Goal: Transaction & Acquisition: Purchase product/service

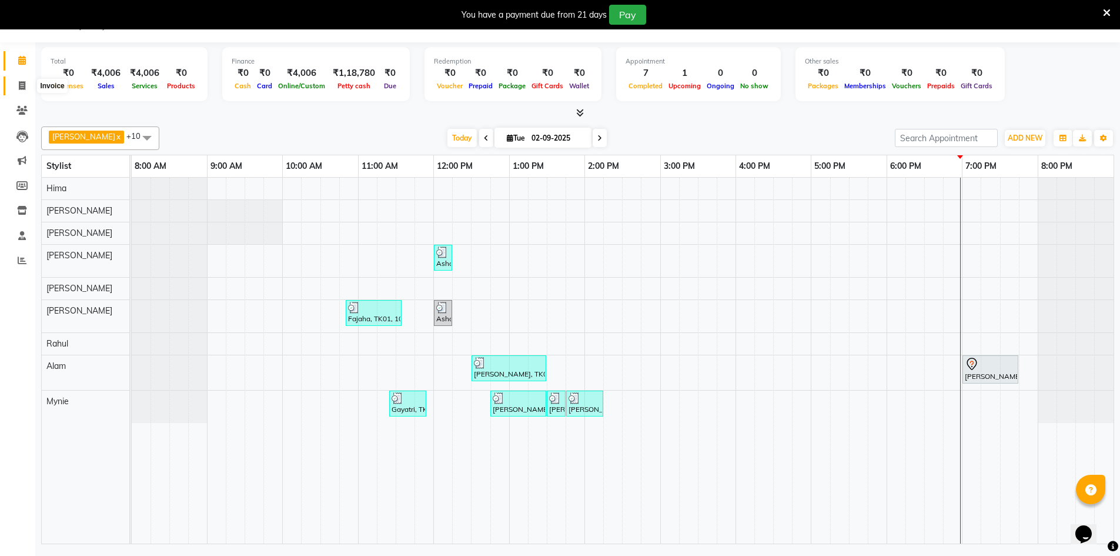
click at [25, 91] on span at bounding box center [22, 86] width 21 height 14
select select "8432"
select select "service"
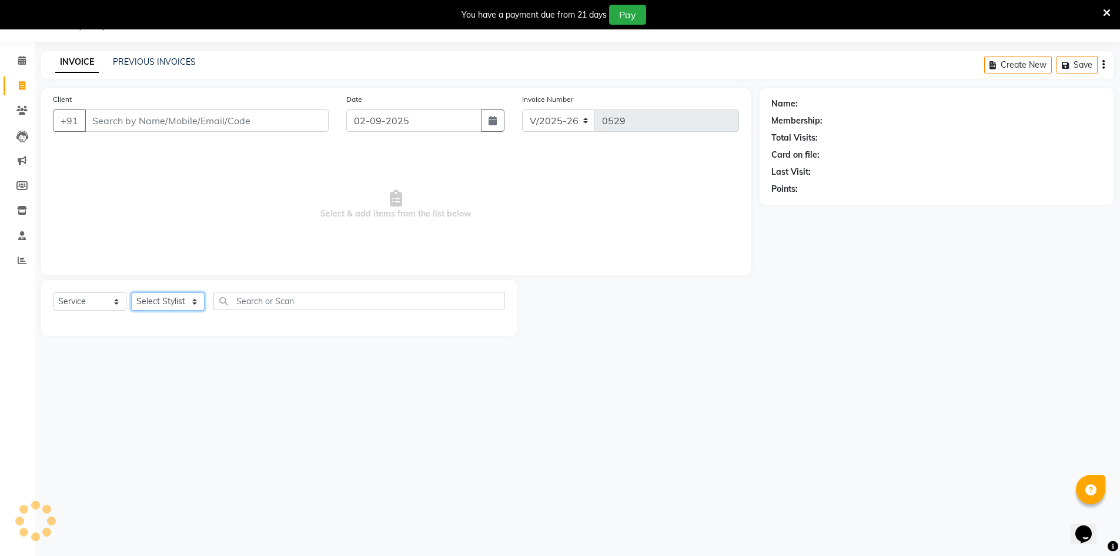
click at [148, 296] on select "Select Stylist" at bounding box center [168, 301] width 74 height 18
click at [165, 294] on select "Select Stylist" at bounding box center [168, 301] width 74 height 18
click at [164, 298] on select "Select Stylist [PERSON_NAME] BISWAKARAM [PERSON_NAME] [PERSON_NAME] [PERSON_NAM…" at bounding box center [168, 301] width 74 height 18
select select "84043"
click at [131, 292] on select "Select Stylist [PERSON_NAME] BISWAKARAM [PERSON_NAME] [PERSON_NAME] [PERSON_NAM…" at bounding box center [168, 301] width 74 height 18
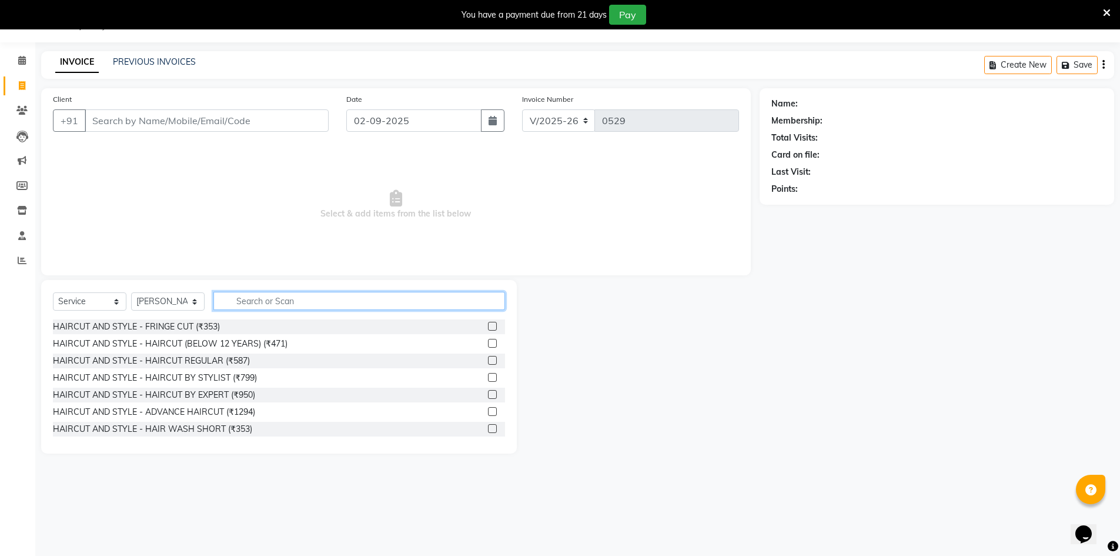
click at [252, 305] on input "text" at bounding box center [359, 301] width 292 height 18
type input "anti"
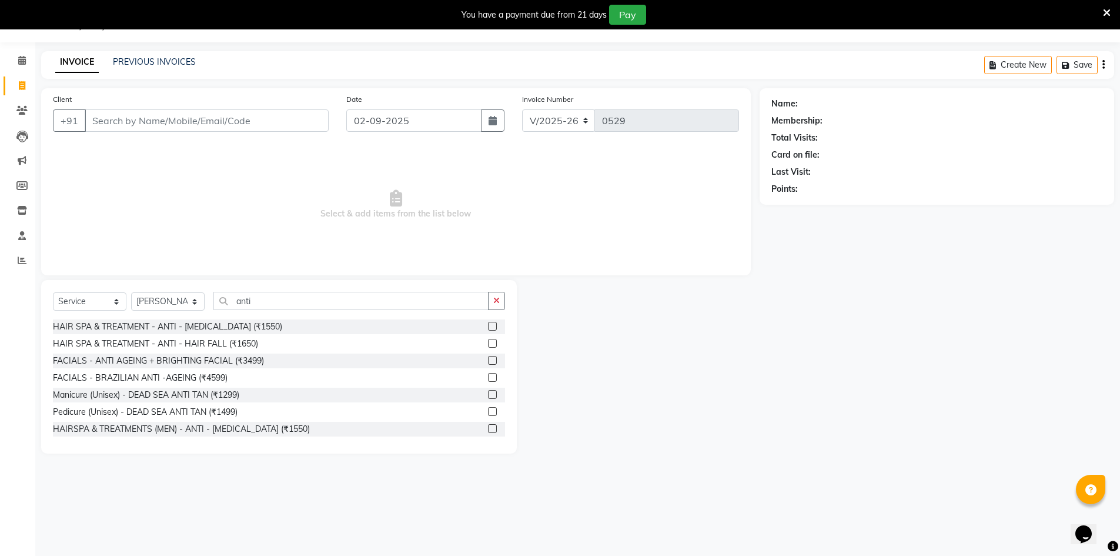
click at [488, 325] on label at bounding box center [492, 326] width 9 height 9
click at [488, 325] on input "checkbox" at bounding box center [492, 327] width 8 height 8
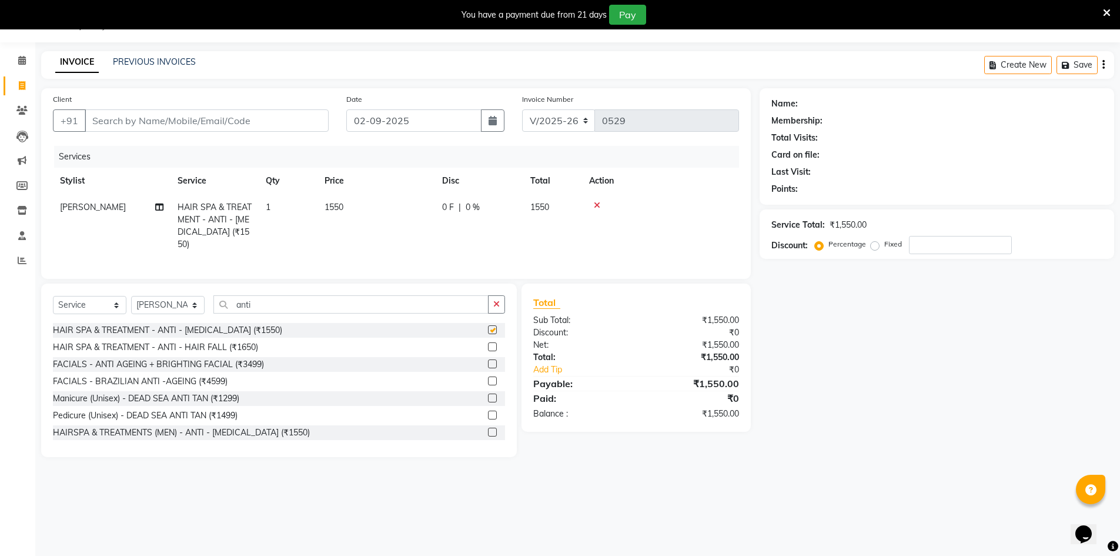
checkbox input "false"
click at [472, 196] on td "0 F | 0 %" at bounding box center [479, 226] width 88 height 64
select select "84043"
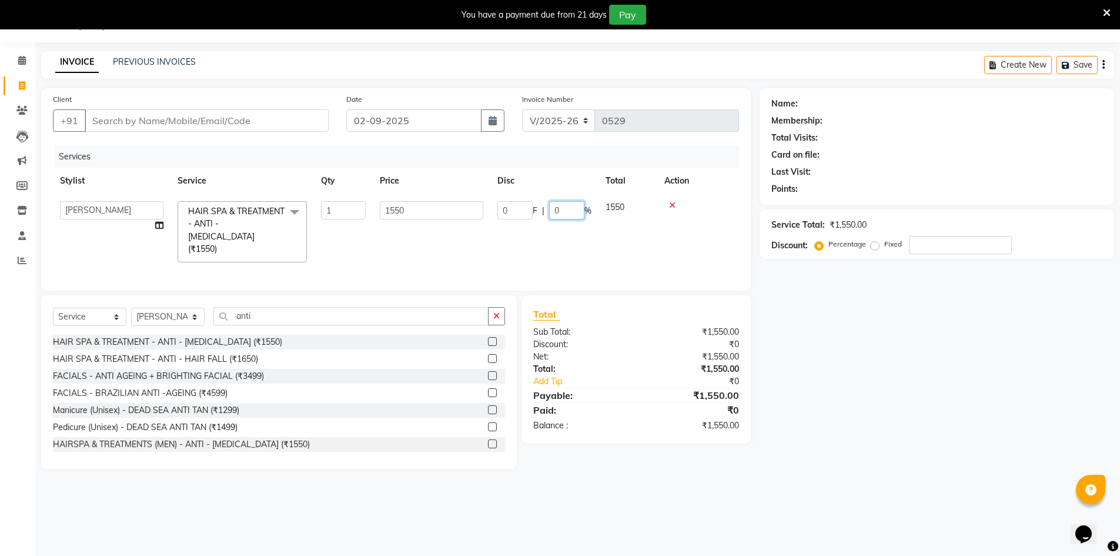
drag, startPoint x: 573, startPoint y: 216, endPoint x: 524, endPoint y: 216, distance: 49.4
click at [537, 216] on div "0 F | 0 %" at bounding box center [545, 210] width 94 height 18
type input "15"
click at [602, 233] on tr "[PERSON_NAME] [PERSON_NAME] [PERSON_NAME] [PERSON_NAME] [PERSON_NAME] Salon Man…" at bounding box center [396, 231] width 686 height 75
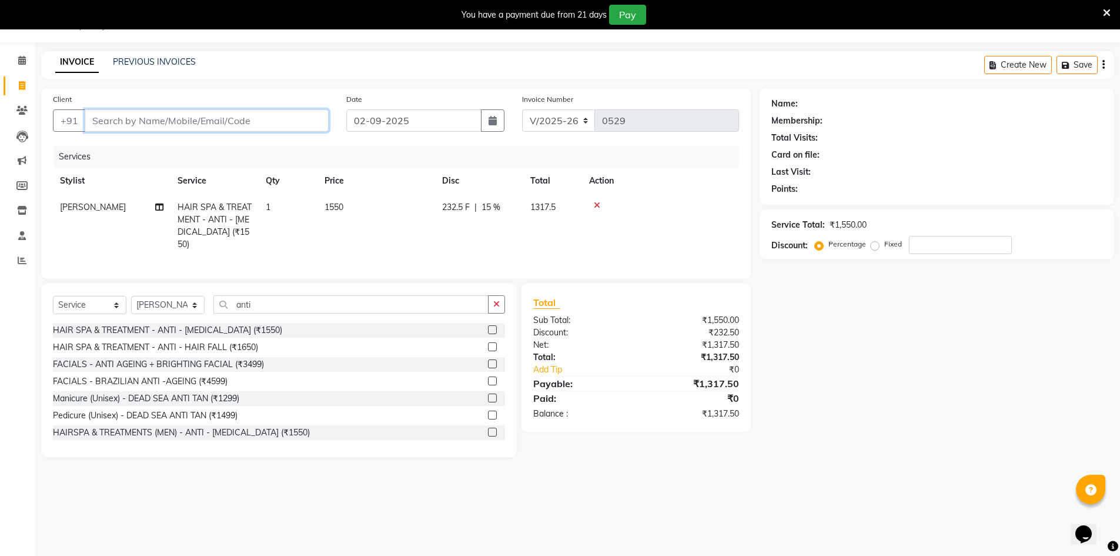
click at [126, 121] on input "Client" at bounding box center [207, 120] width 244 height 22
click at [104, 306] on select "Select Service Product Membership Package Voucher Prepaid Gift Card" at bounding box center [90, 305] width 74 height 18
select select "product"
click at [53, 296] on select "Select Service Product Membership Package Voucher Prepaid Gift Card" at bounding box center [90, 305] width 74 height 18
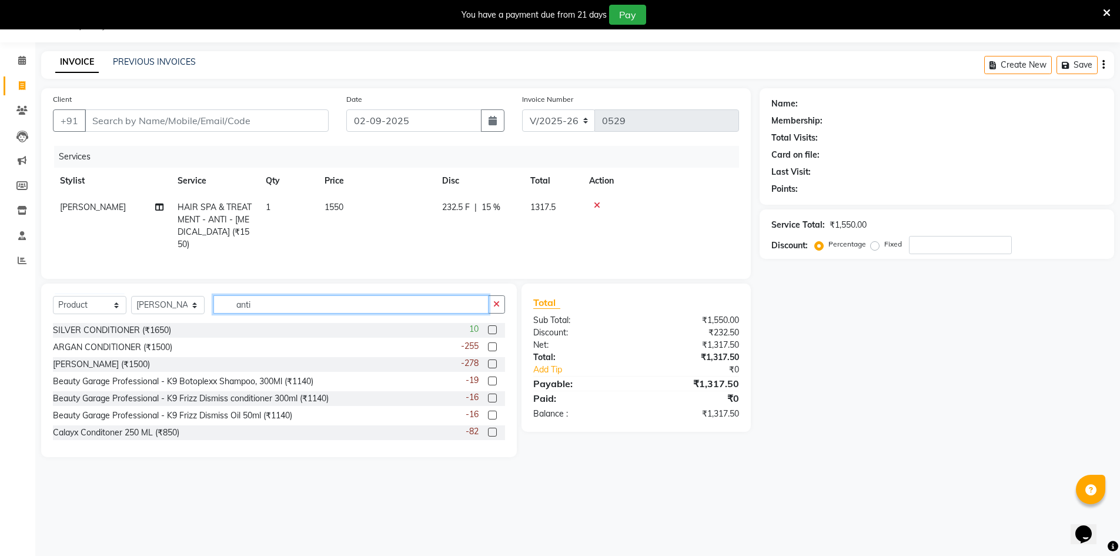
click at [286, 300] on input "anti" at bounding box center [350, 304] width 275 height 18
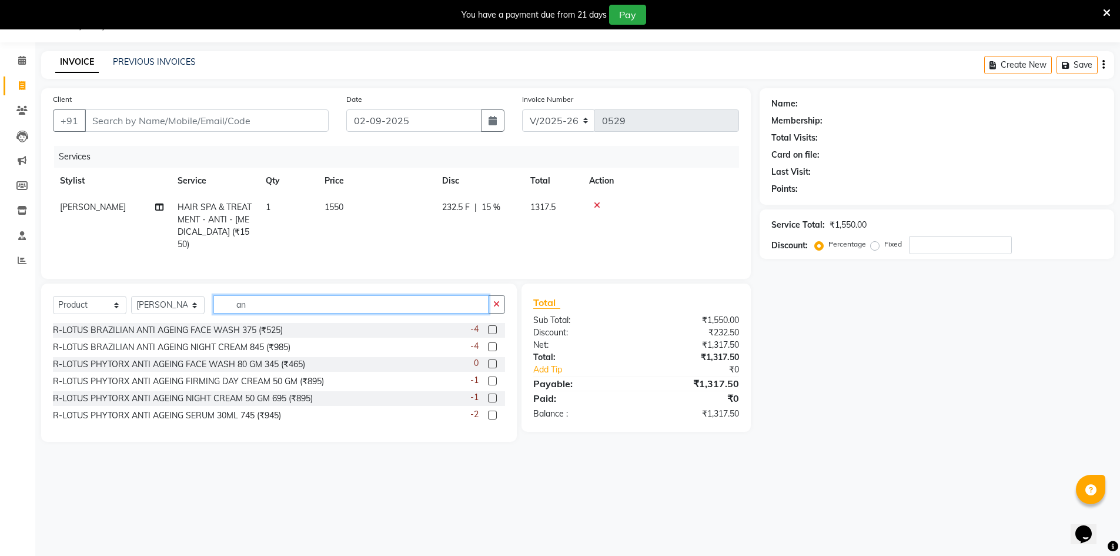
type input "a"
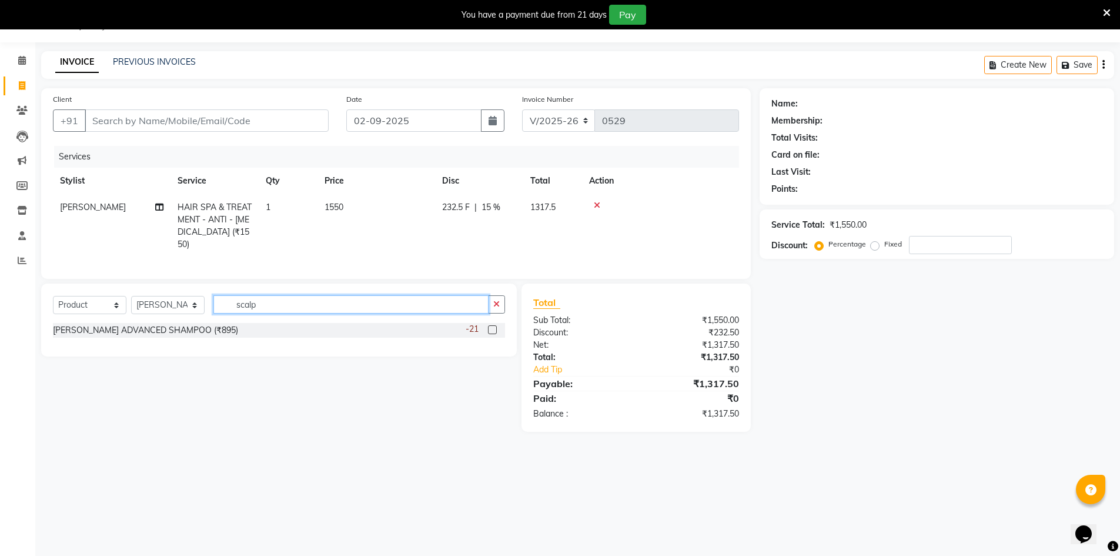
type input "scalp"
click at [491, 326] on label at bounding box center [492, 329] width 9 height 9
click at [491, 326] on input "checkbox" at bounding box center [492, 330] width 8 height 8
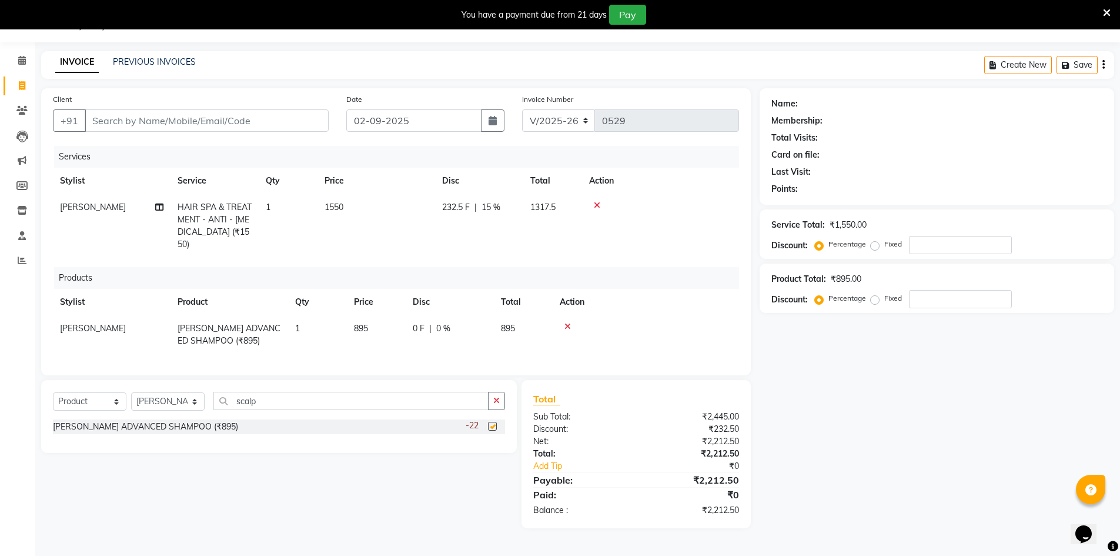
checkbox input "false"
click at [504, 323] on span "895" at bounding box center [508, 328] width 14 height 11
select select "84043"
drag, startPoint x: 369, startPoint y: 319, endPoint x: 333, endPoint y: 315, distance: 36.1
click at [334, 315] on tr "[PERSON_NAME] [PERSON_NAME] [PERSON_NAME] [PERSON_NAME] [PERSON_NAME] Salon Man…" at bounding box center [396, 334] width 686 height 39
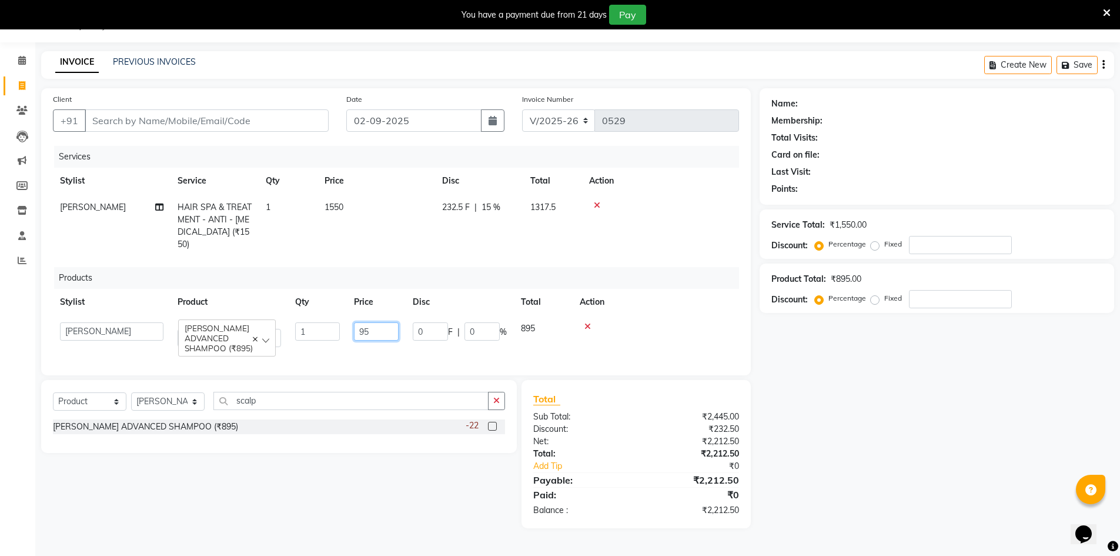
type input "950"
click at [816, 433] on div "Name: Membership: Total Visits: Card on file: Last Visit: Points: Service Total…" at bounding box center [941, 308] width 363 height 440
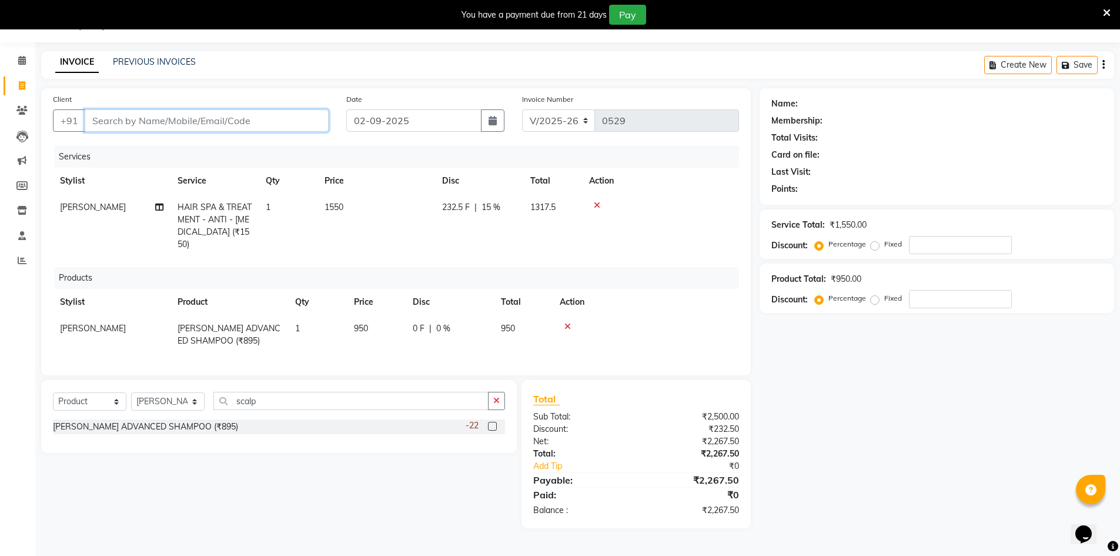
click at [190, 123] on input "Client" at bounding box center [207, 120] width 244 height 22
type input "8"
type input "0"
type input "8884199547"
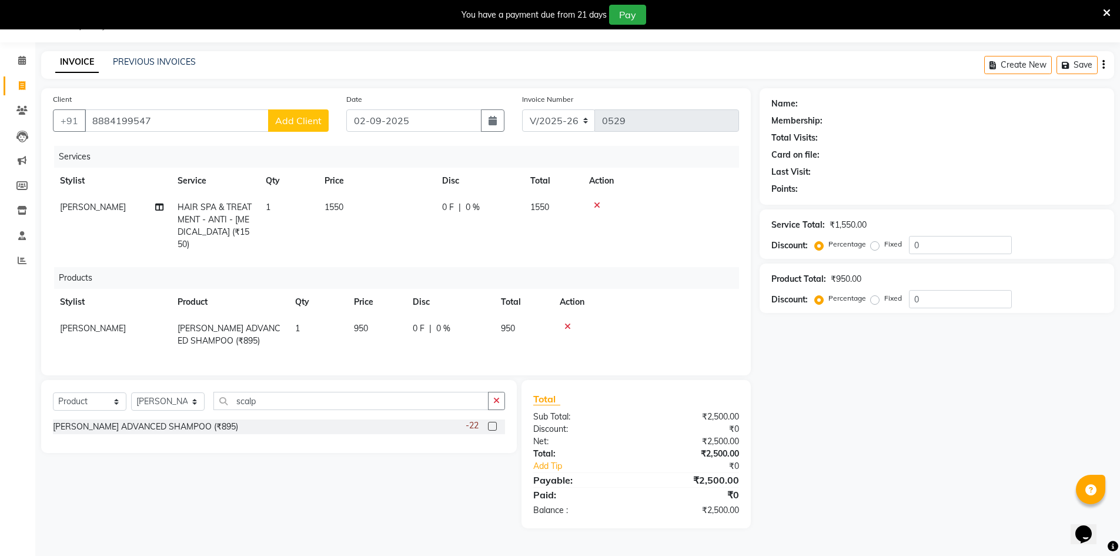
click at [278, 124] on span "Add Client" at bounding box center [298, 121] width 46 height 12
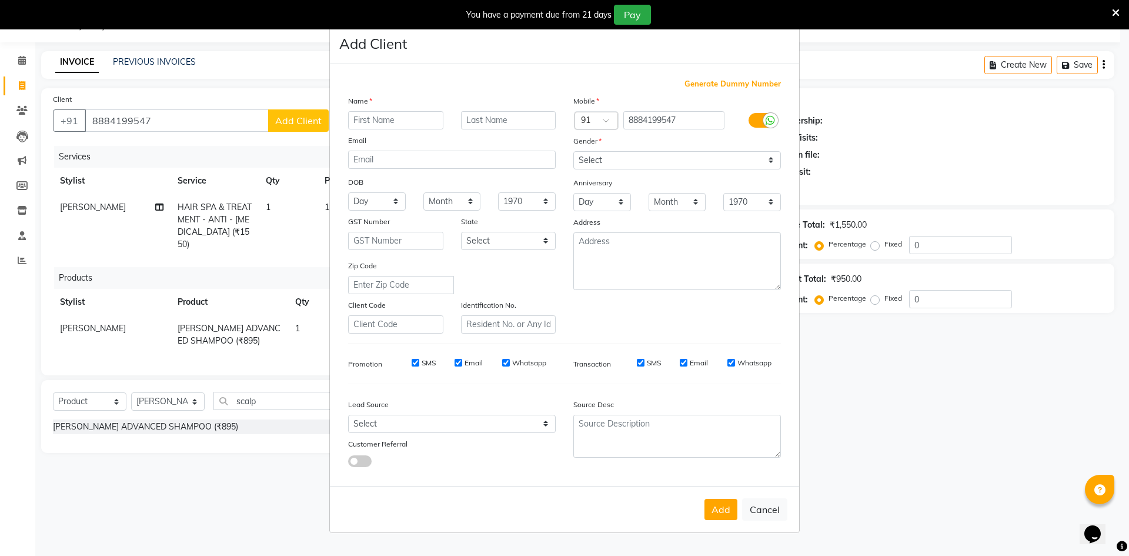
click at [383, 127] on input "text" at bounding box center [395, 120] width 95 height 18
click at [761, 513] on button "Cancel" at bounding box center [764, 509] width 45 height 22
select select
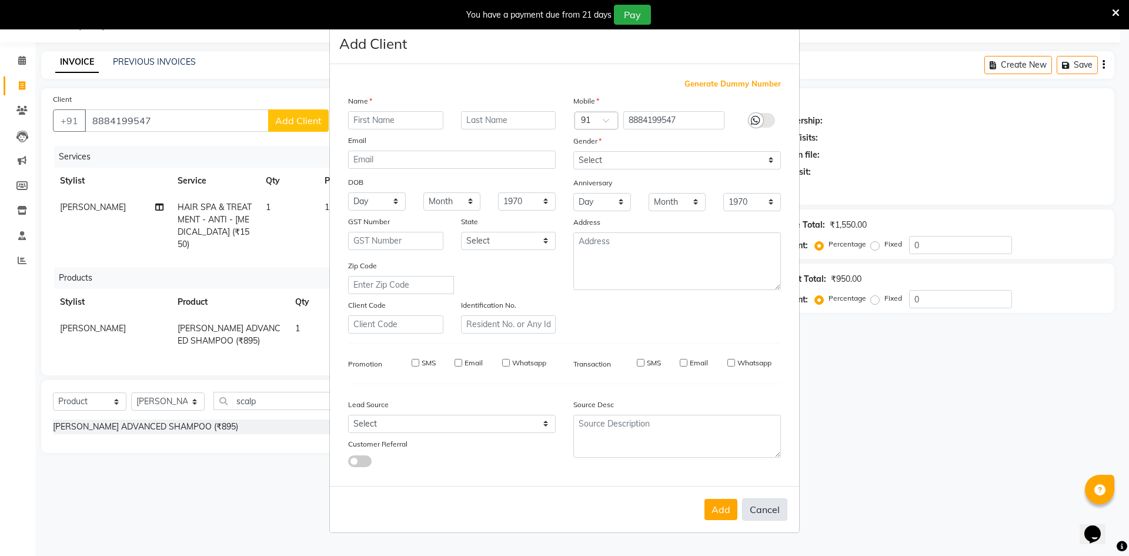
select select
checkbox input "false"
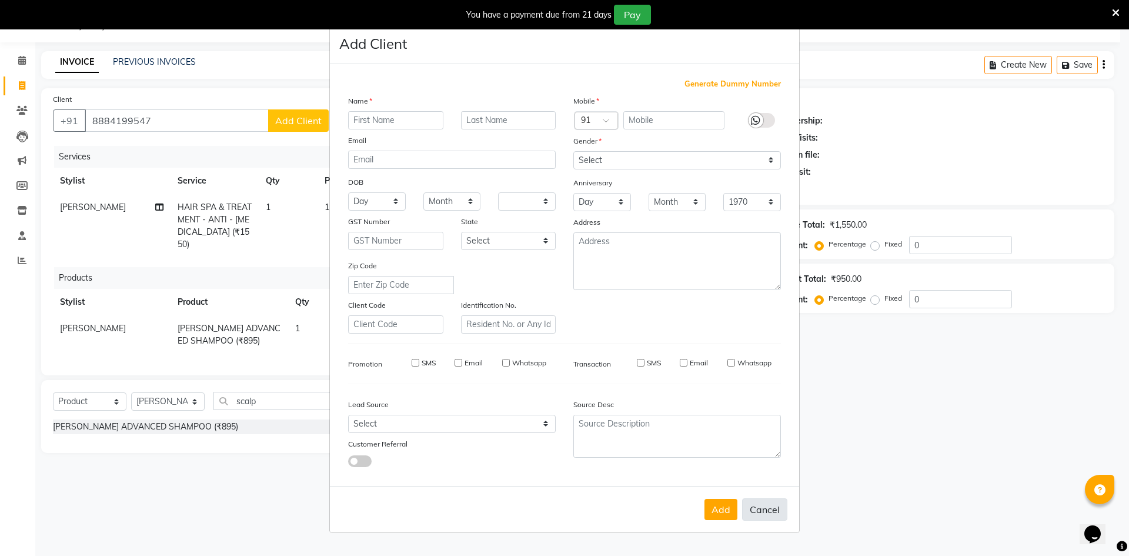
checkbox input "false"
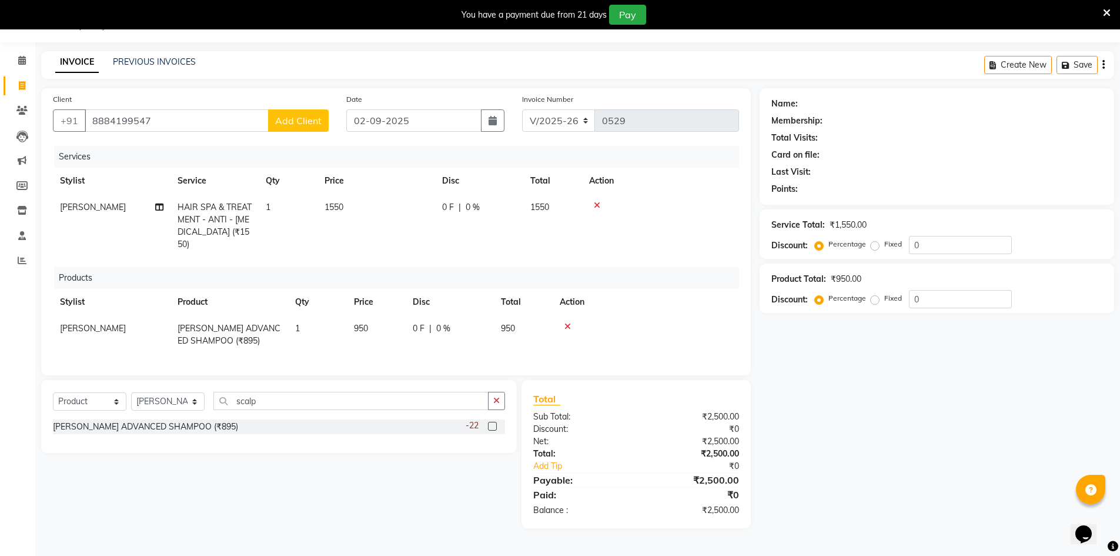
click at [470, 201] on span "0 %" at bounding box center [473, 207] width 14 height 12
select select "84043"
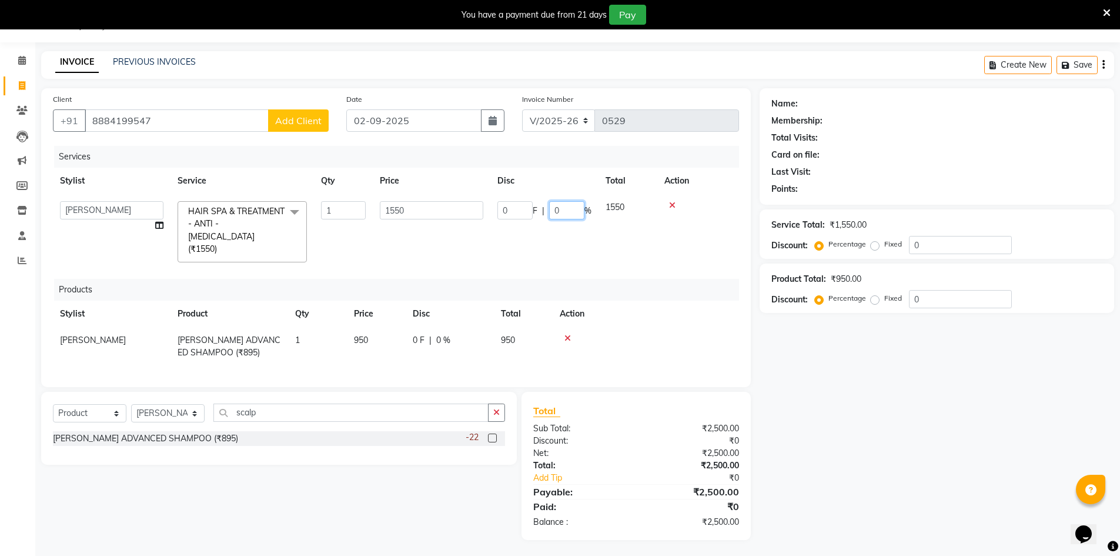
drag, startPoint x: 569, startPoint y: 211, endPoint x: 515, endPoint y: 211, distance: 54.1
click at [516, 211] on div "0 F | 0 %" at bounding box center [545, 210] width 94 height 18
type input "15"
click at [932, 383] on div "Name: Membership: Total Visits: Card on file: Last Visit: Points: Service Total…" at bounding box center [941, 314] width 363 height 452
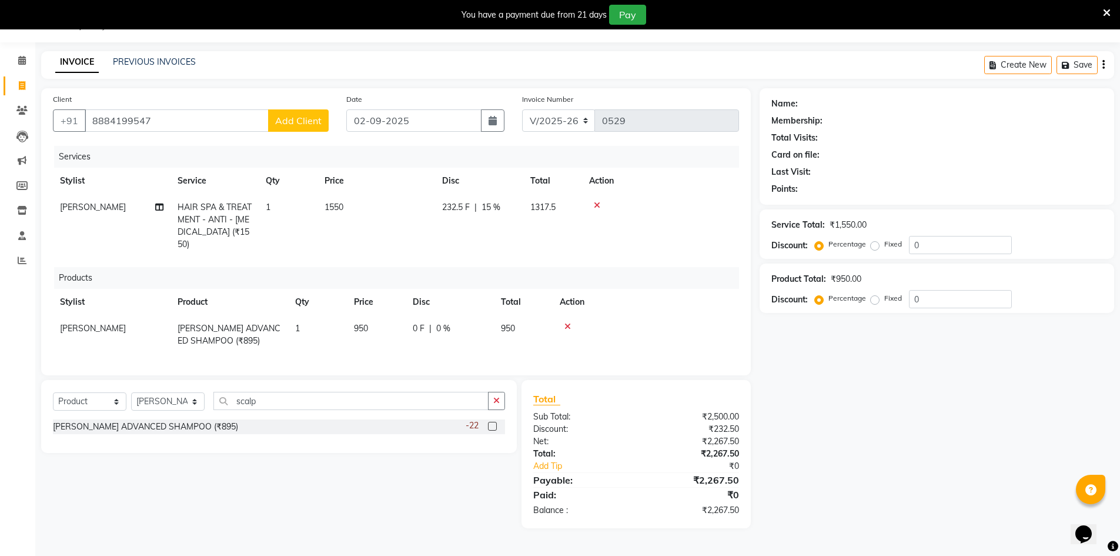
click at [295, 118] on span "Add Client" at bounding box center [298, 121] width 46 height 12
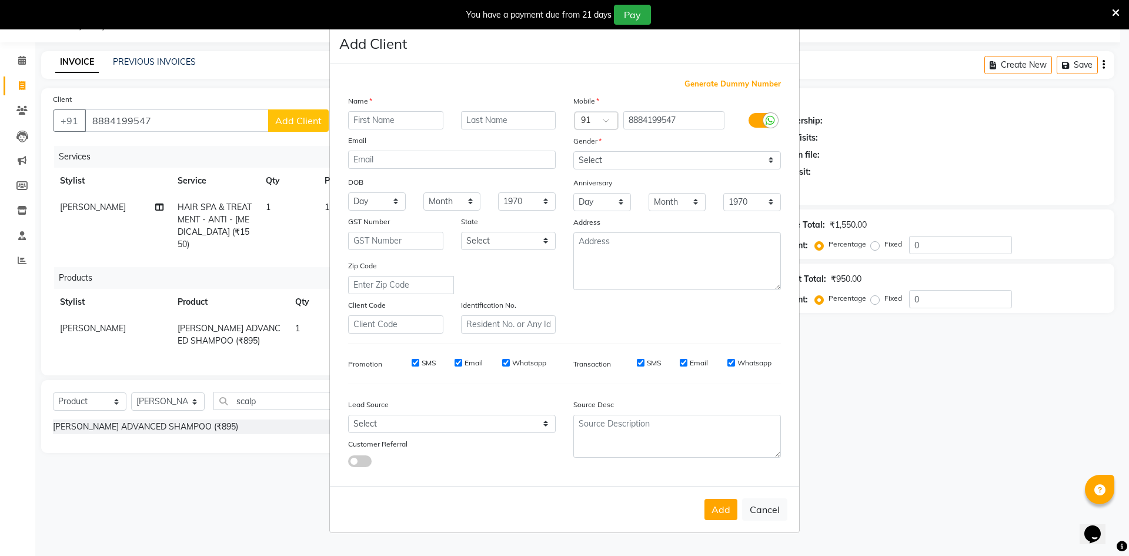
click at [426, 122] on input "text" at bounding box center [395, 120] width 95 height 18
type input "Idayat"
click at [598, 165] on select "Select [DEMOGRAPHIC_DATA] [DEMOGRAPHIC_DATA] Other Prefer Not To Say" at bounding box center [677, 160] width 208 height 18
select select "[DEMOGRAPHIC_DATA]"
click at [573, 151] on select "Select [DEMOGRAPHIC_DATA] [DEMOGRAPHIC_DATA] Other Prefer Not To Say" at bounding box center [677, 160] width 208 height 18
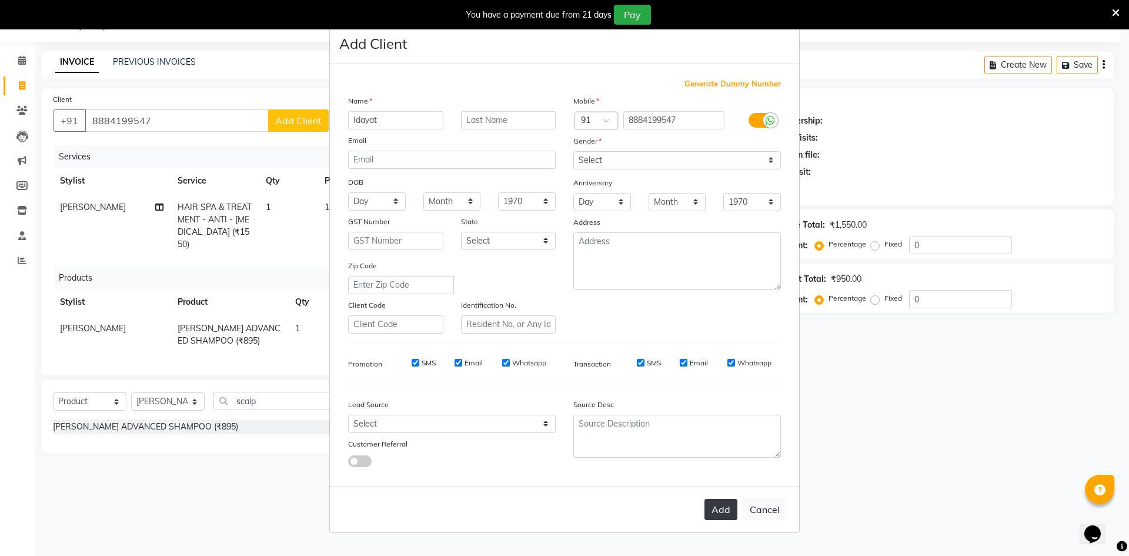
click at [723, 510] on button "Add" at bounding box center [721, 509] width 33 height 21
select select
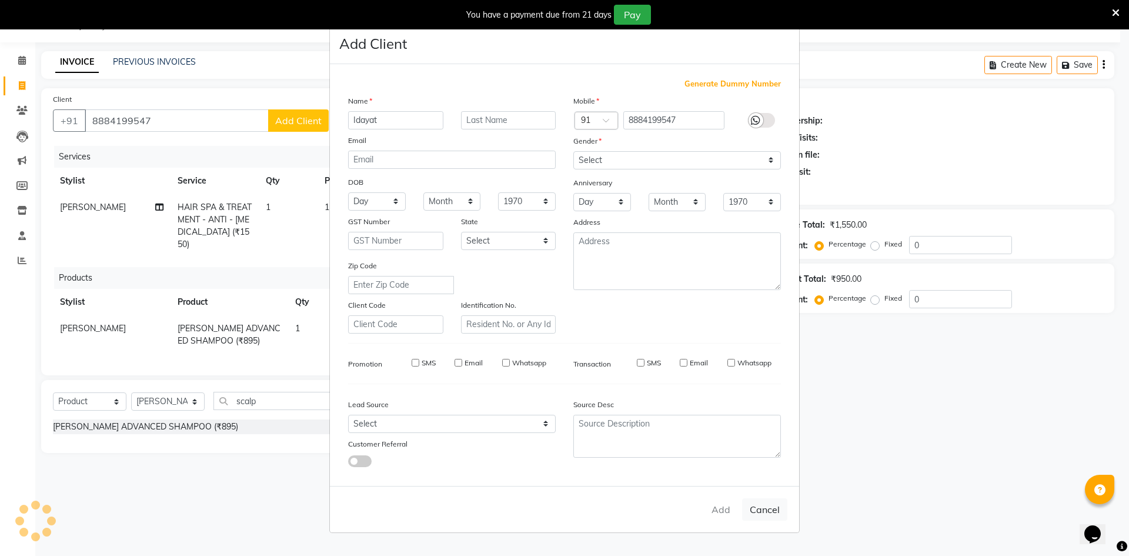
select select
checkbox input "false"
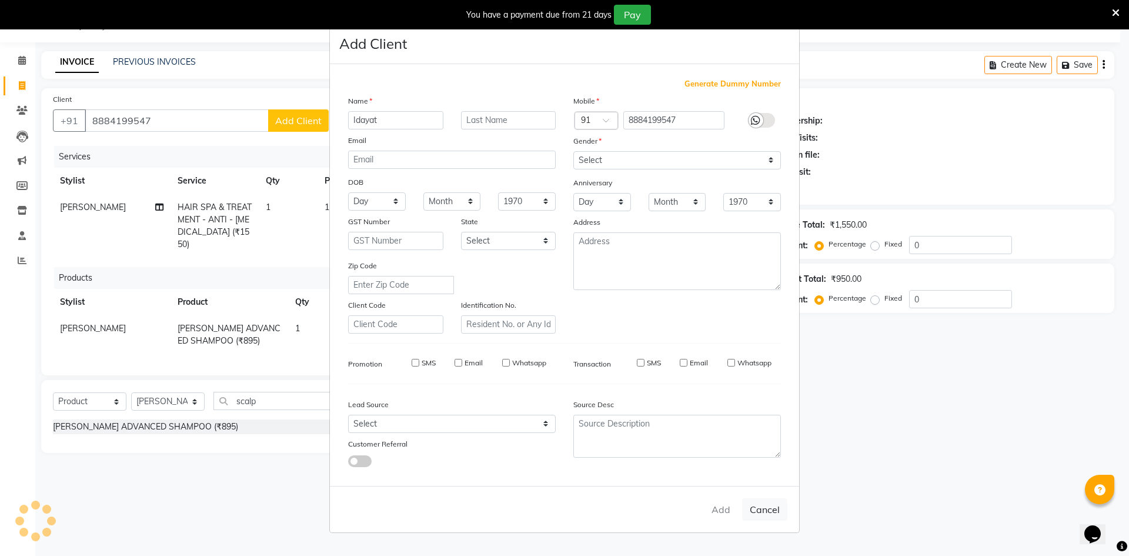
checkbox input "false"
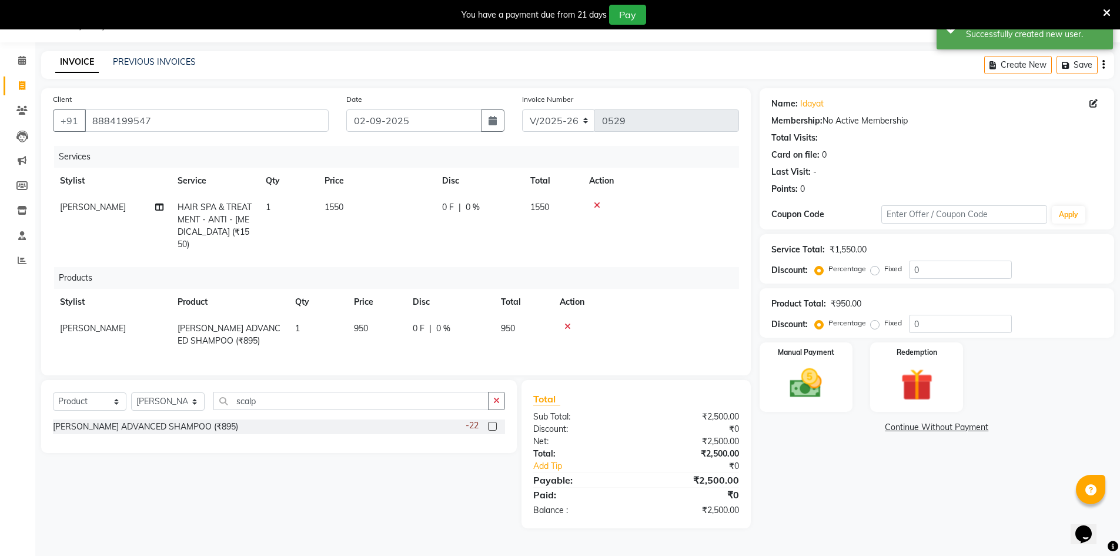
click at [466, 204] on span "0 %" at bounding box center [473, 207] width 14 height 12
select select "84043"
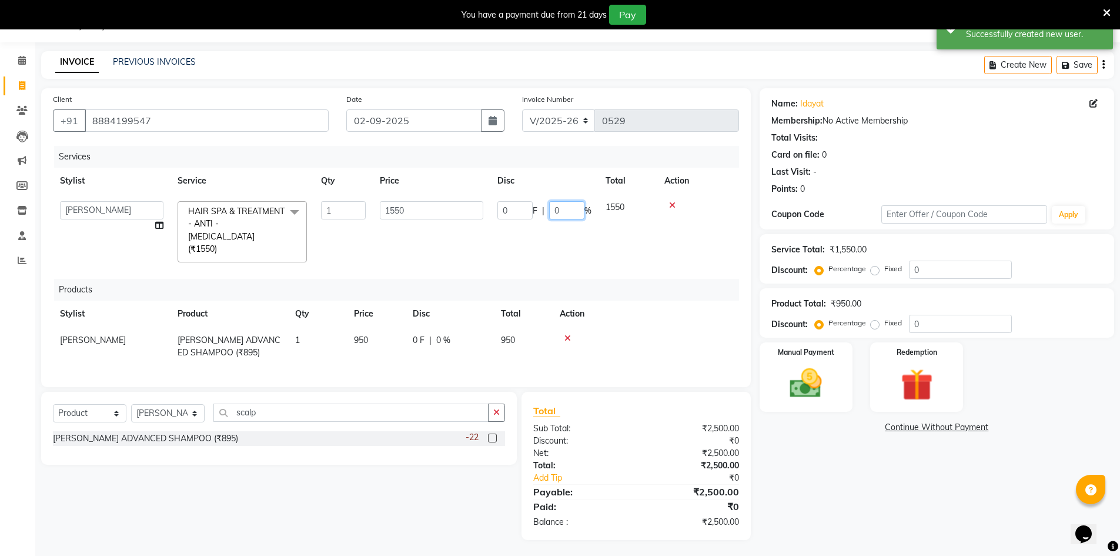
drag, startPoint x: 562, startPoint y: 208, endPoint x: 511, endPoint y: 209, distance: 50.6
click at [512, 209] on div "0 F | 0 %" at bounding box center [545, 210] width 94 height 18
type input "15"
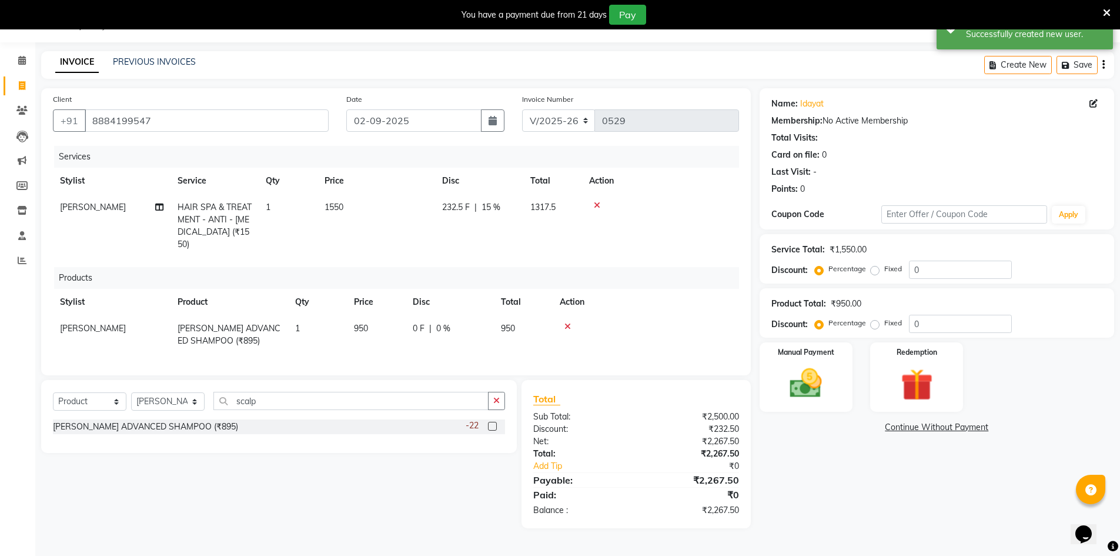
click at [871, 518] on div "Name: Idayat Membership: No Active Membership Total Visits: Card on file: 0 Las…" at bounding box center [941, 308] width 363 height 440
click at [829, 416] on div "Name: Idayat Membership: No Active Membership Total Visits: Card on file: 0 Las…" at bounding box center [941, 308] width 363 height 440
click at [820, 386] on img at bounding box center [806, 383] width 54 height 38
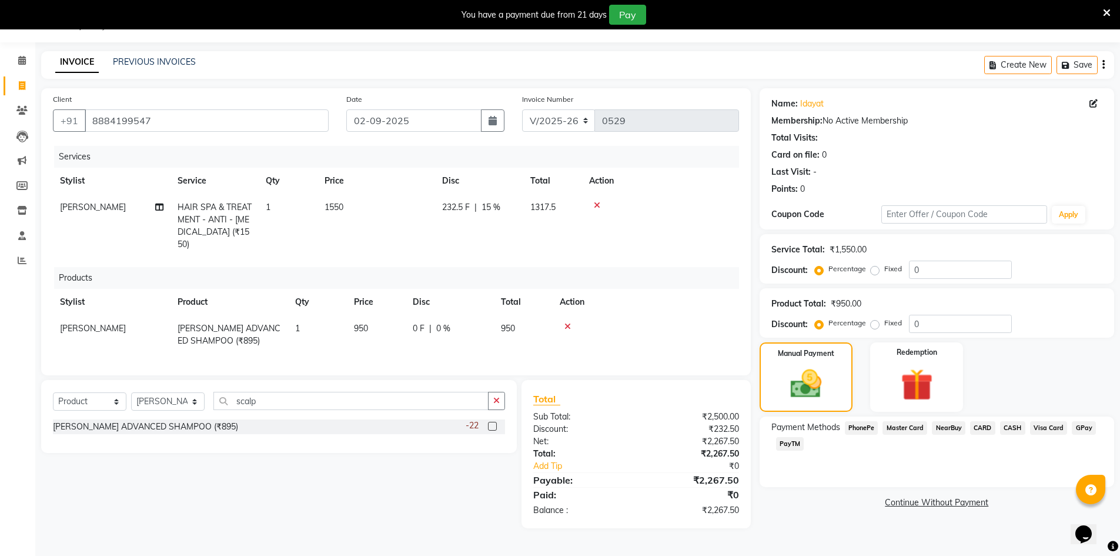
click at [866, 426] on span "PhonePe" at bounding box center [862, 428] width 34 height 14
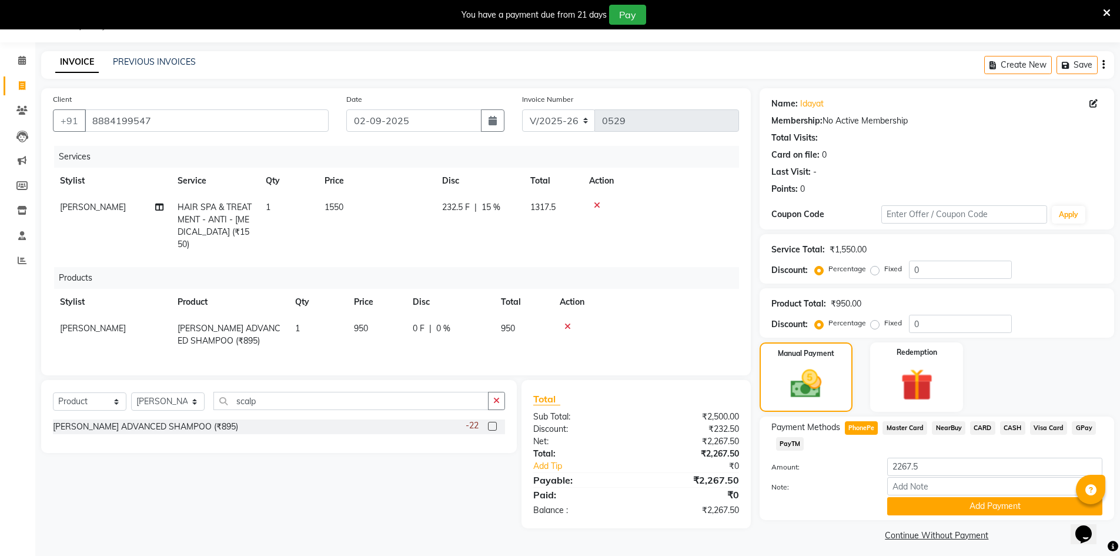
scroll to position [35, 0]
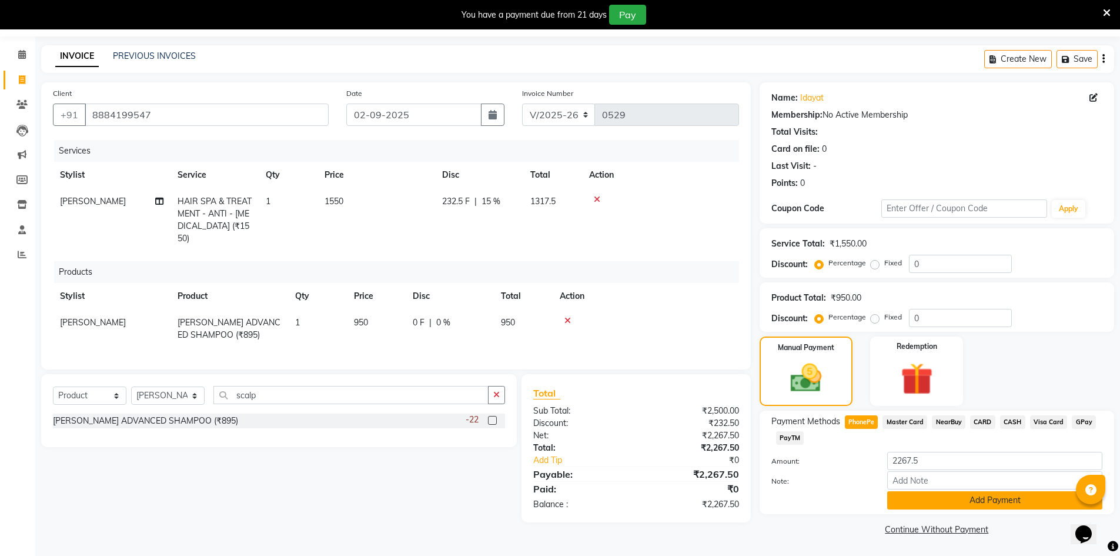
click at [939, 500] on button "Add Payment" at bounding box center [994, 500] width 215 height 18
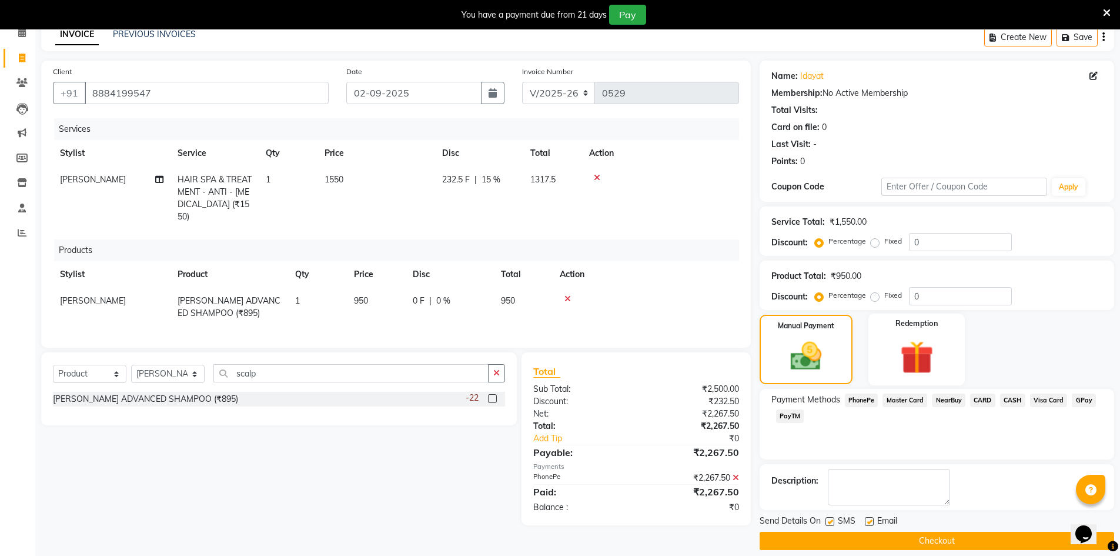
scroll to position [69, 0]
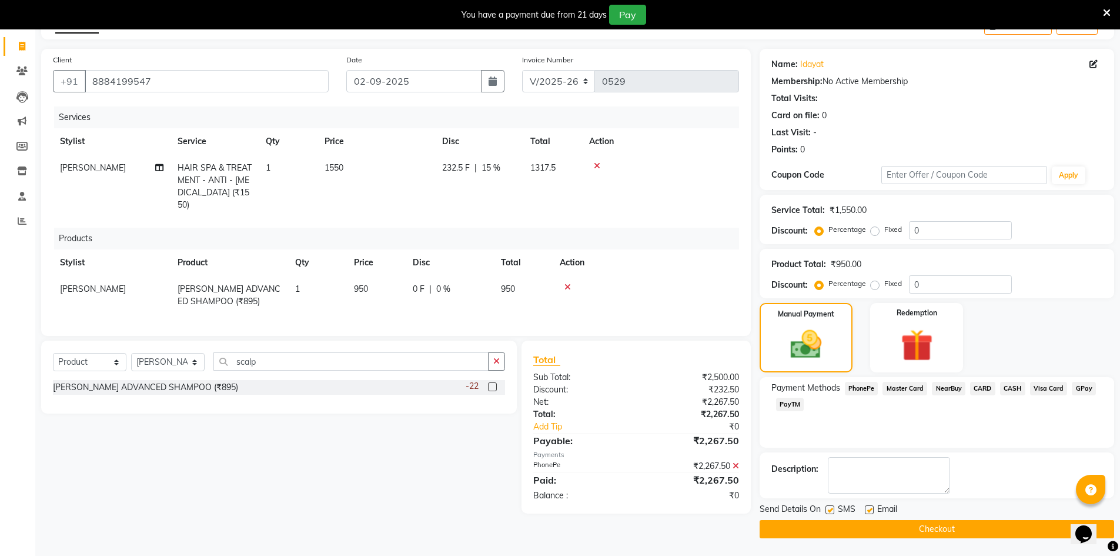
click at [910, 534] on button "Checkout" at bounding box center [937, 529] width 355 height 18
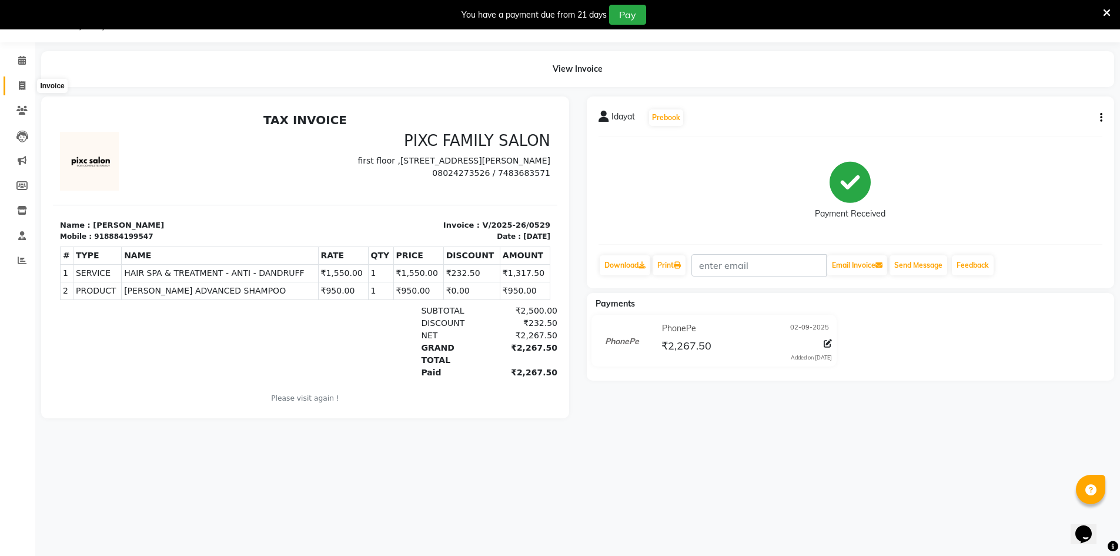
click at [30, 91] on span at bounding box center [22, 86] width 21 height 14
select select "8432"
select select "service"
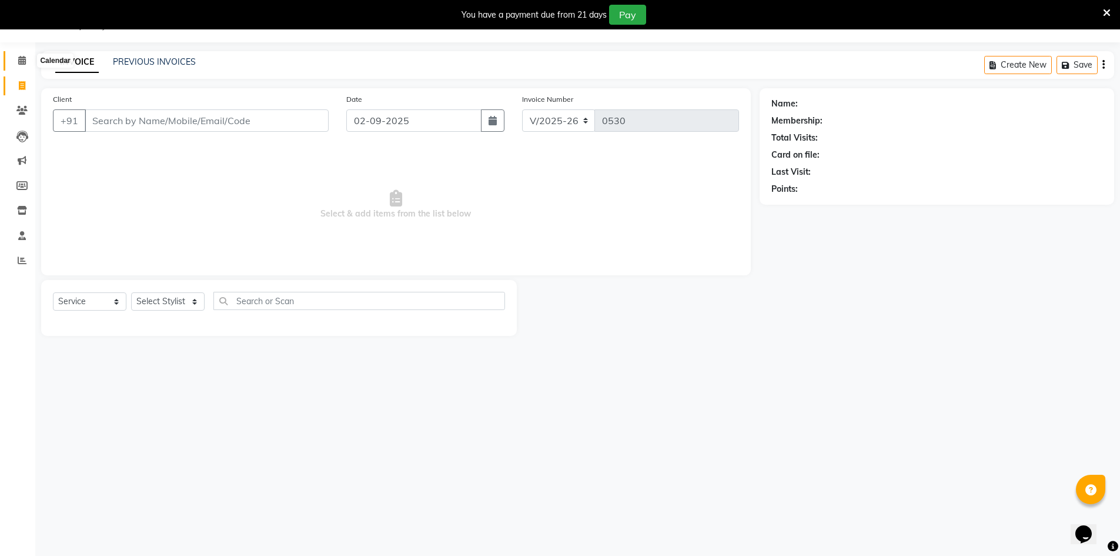
click at [20, 57] on icon at bounding box center [22, 60] width 8 height 9
